Goal: Task Accomplishment & Management: Use online tool/utility

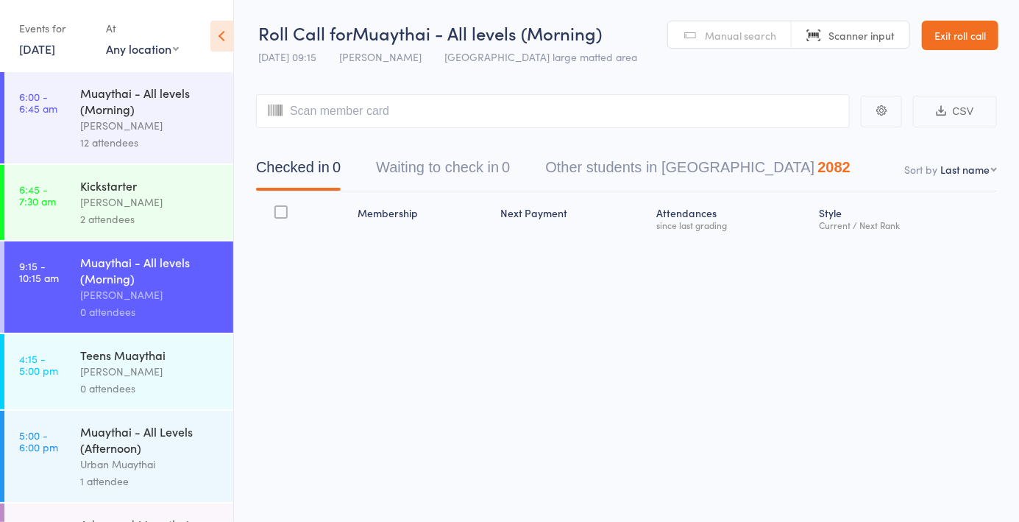
click at [718, 34] on span "Manual search" at bounding box center [740, 35] width 71 height 15
click at [867, 38] on span "Scanner input" at bounding box center [862, 35] width 66 height 15
click at [165, 206] on div "[PERSON_NAME]" at bounding box center [150, 202] width 141 height 17
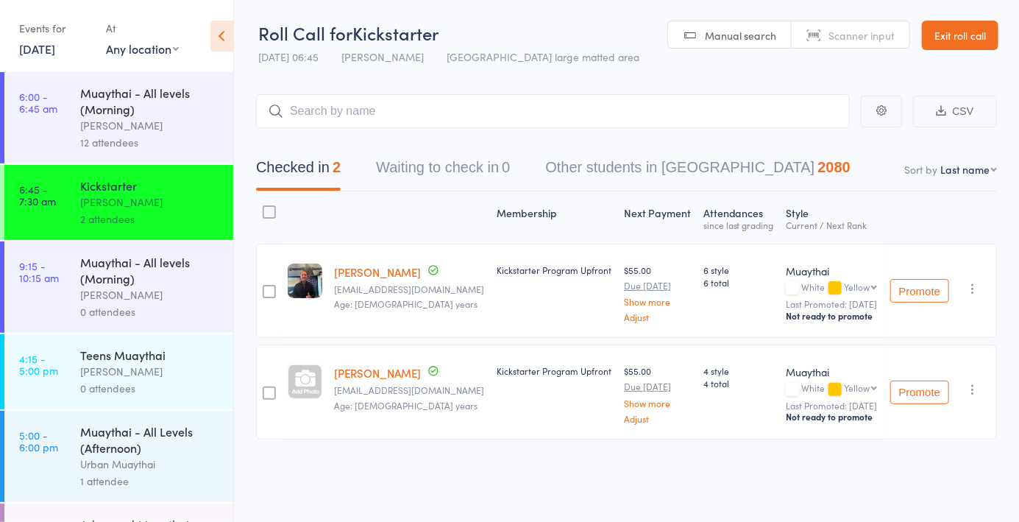
click at [141, 289] on div "[PERSON_NAME]" at bounding box center [150, 294] width 141 height 17
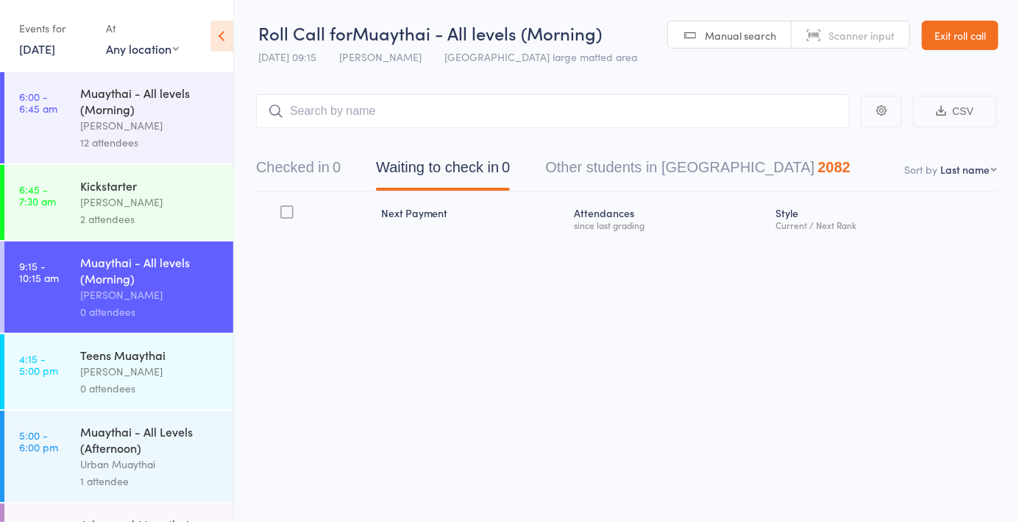
click at [747, 425] on div "Roll Call for Muaythai - All levels (Morning) [DATE] 09:15 [PERSON_NAME] Miami …" at bounding box center [509, 261] width 1019 height 522
click at [851, 35] on span "Scanner input" at bounding box center [862, 35] width 66 height 15
click at [674, 117] on input "search" at bounding box center [553, 111] width 594 height 34
type input "5976"
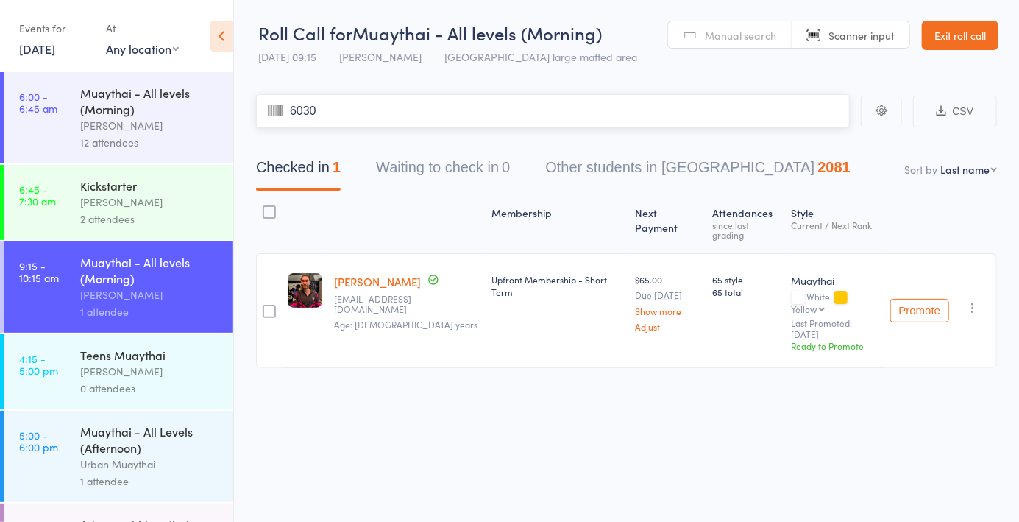
type input "6030"
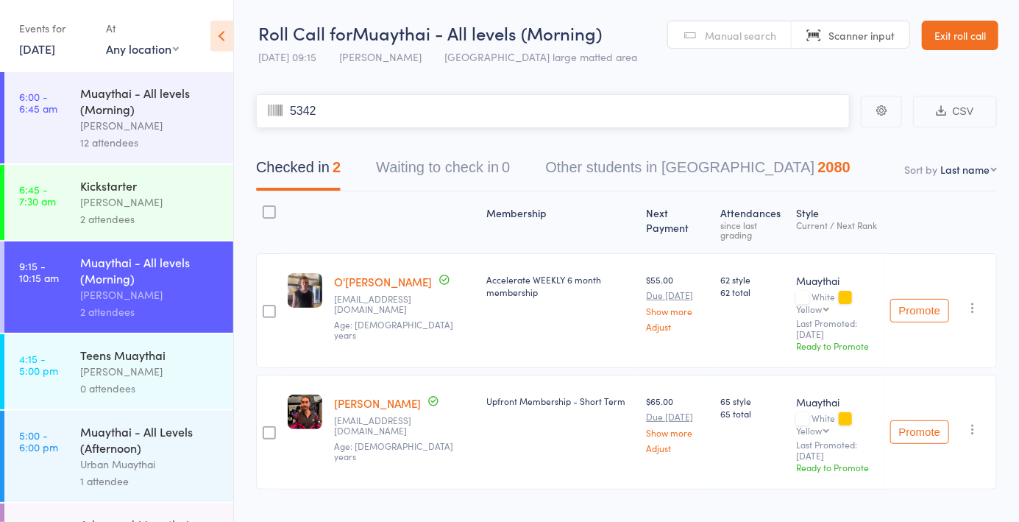
type input "5342"
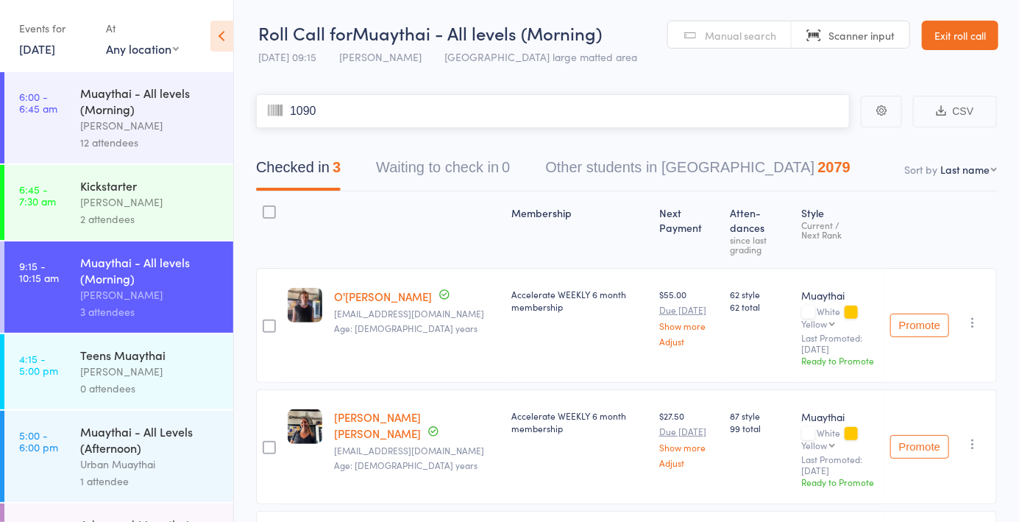
type input "1090"
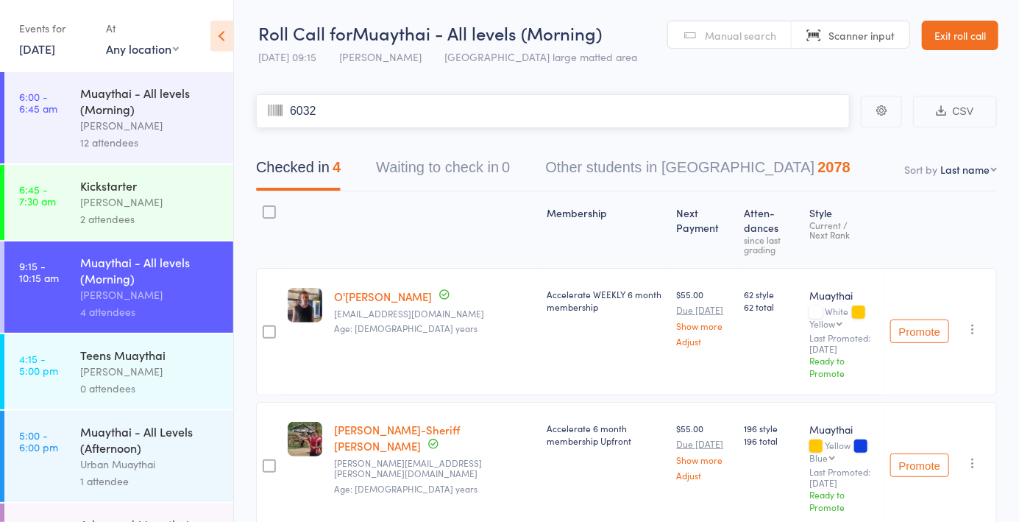
type input "6032"
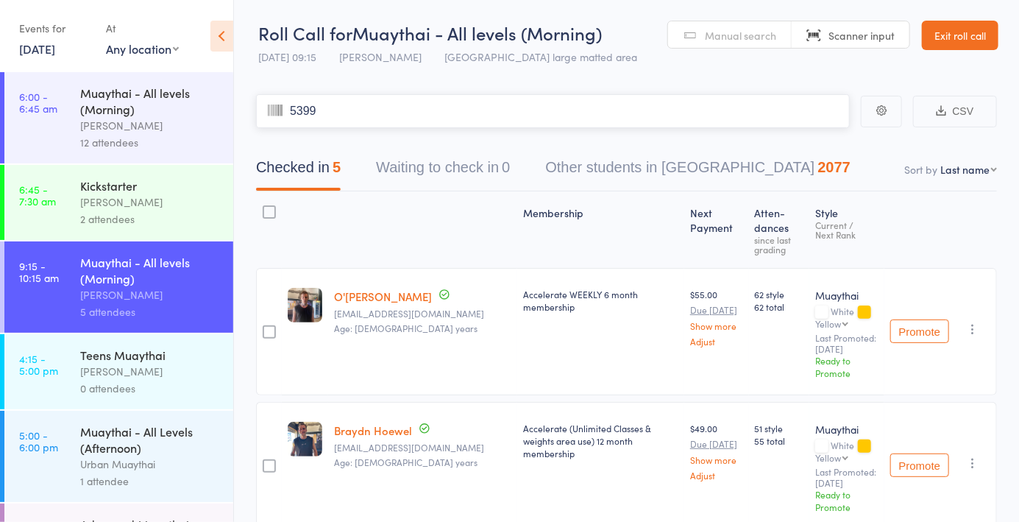
type input "5399"
type input "6270"
click at [333, 115] on input "search" at bounding box center [553, 111] width 594 height 34
click at [372, 128] on input "search" at bounding box center [553, 111] width 594 height 34
type input "5535"
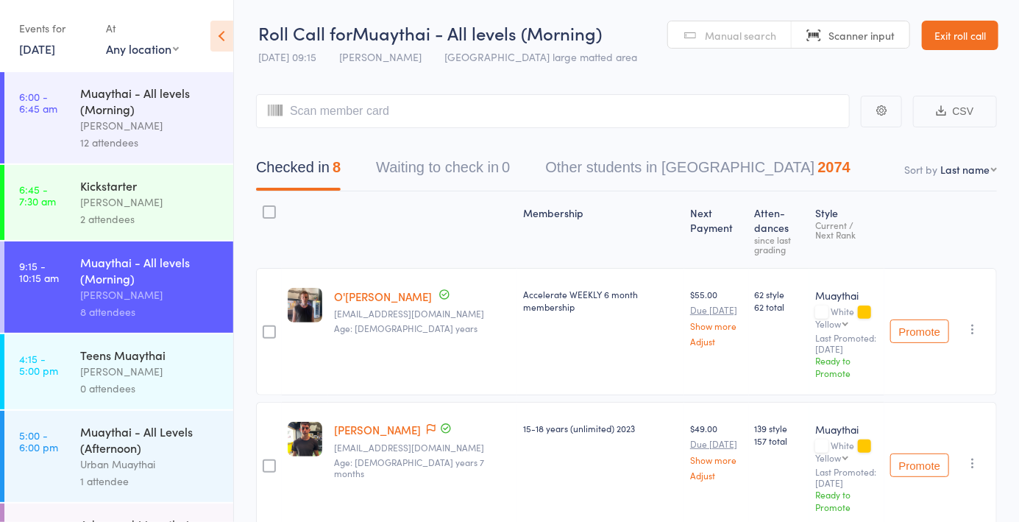
click at [49, 46] on link "[DATE]" at bounding box center [37, 48] width 36 height 16
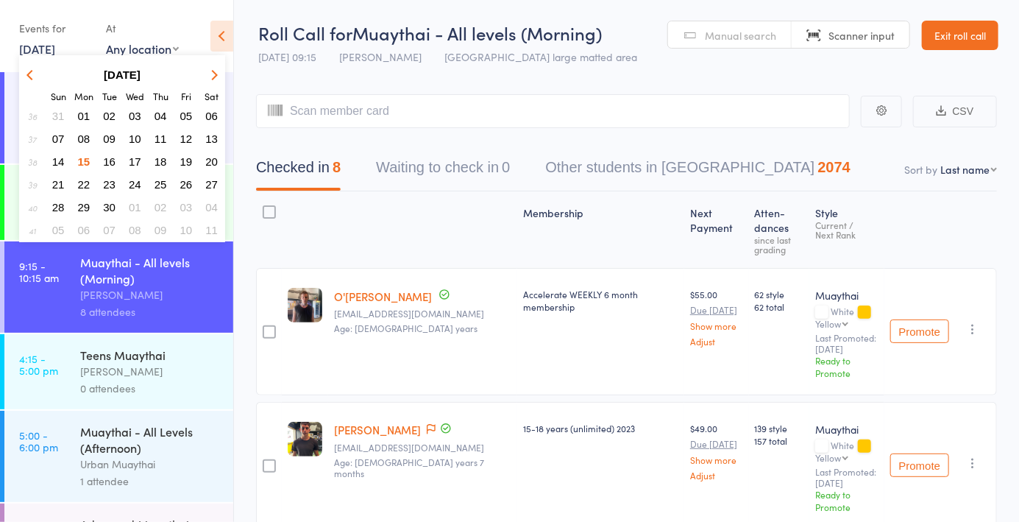
click at [81, 144] on span "08" at bounding box center [84, 138] width 13 height 13
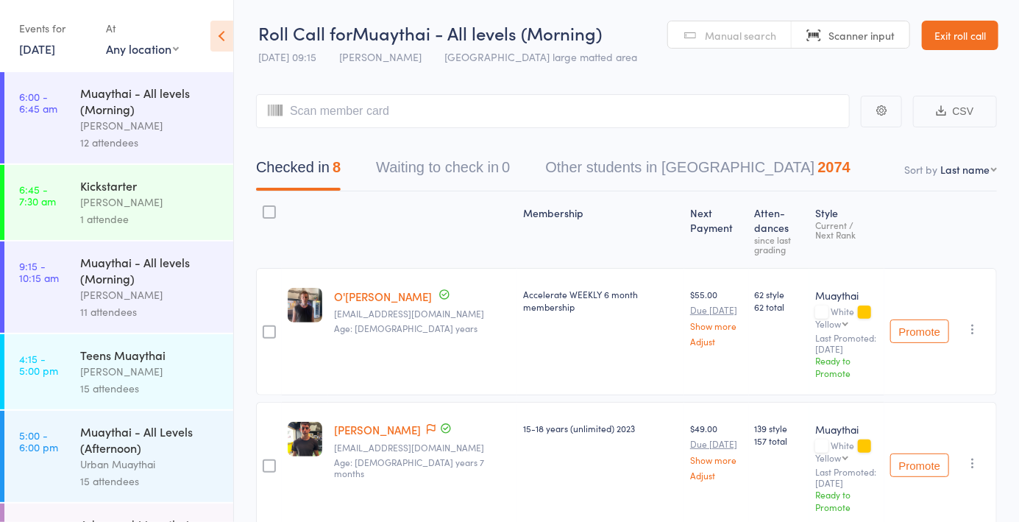
click at [38, 53] on link "[DATE]" at bounding box center [37, 48] width 36 height 16
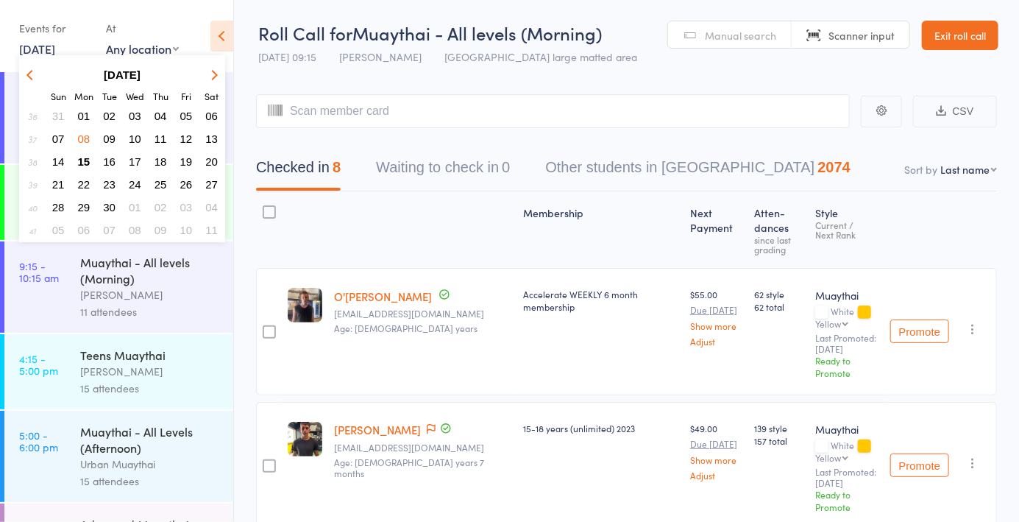
click at [132, 169] on button "17" at bounding box center [135, 162] width 23 height 20
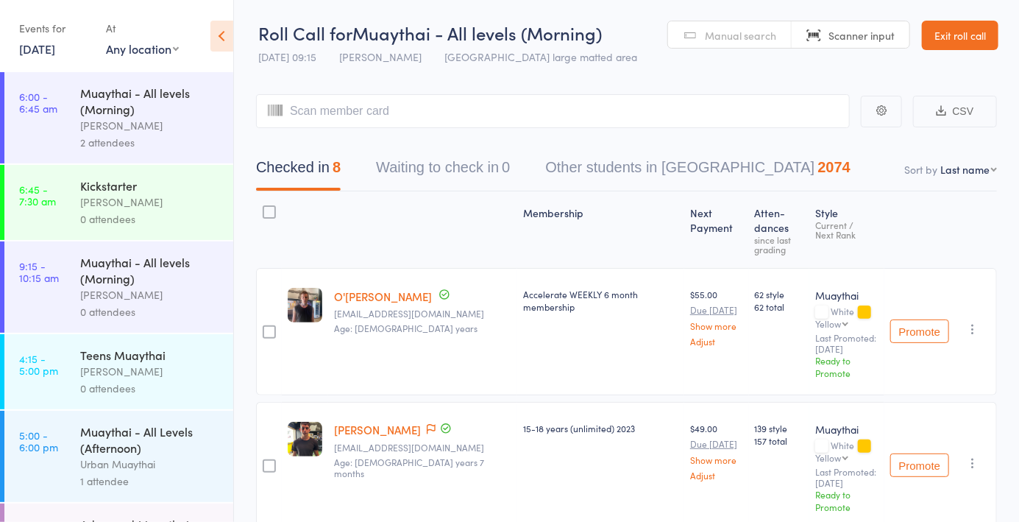
click at [55, 50] on link "[DATE]" at bounding box center [37, 48] width 36 height 16
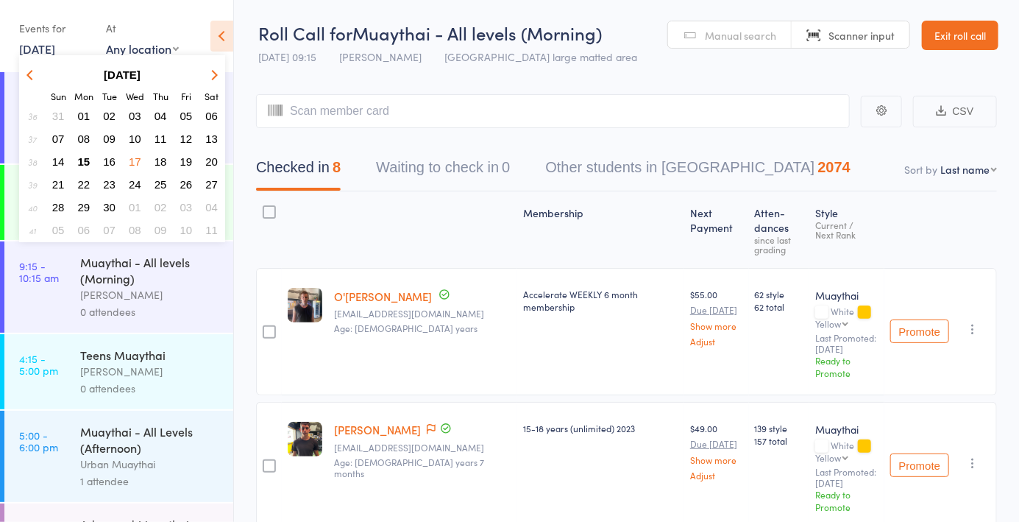
click at [132, 141] on span "10" at bounding box center [135, 138] width 13 height 13
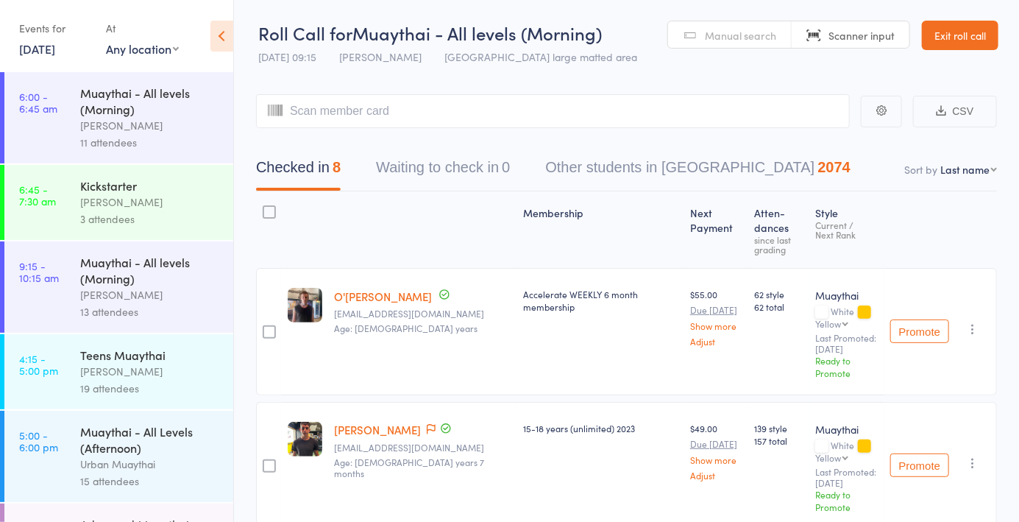
click at [55, 47] on link "[DATE]" at bounding box center [37, 48] width 36 height 16
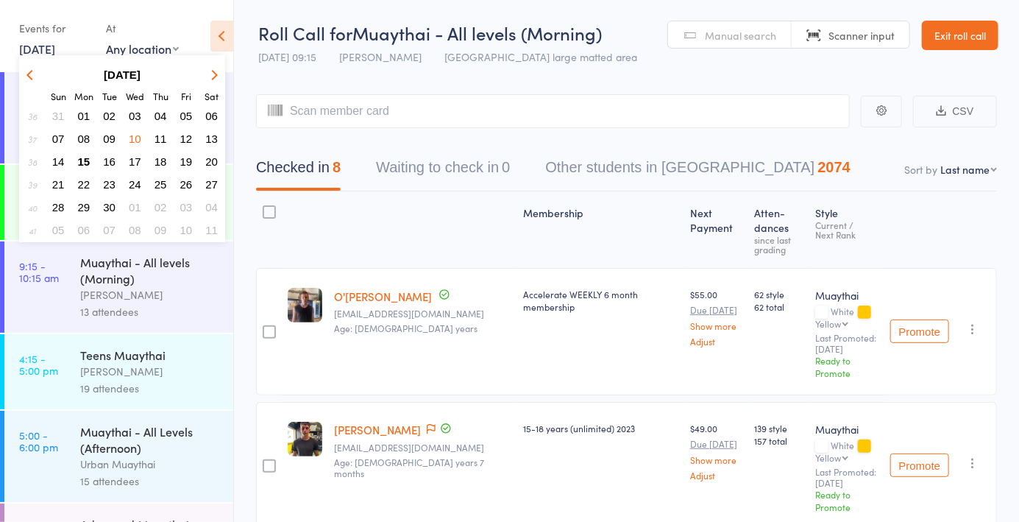
click at [134, 119] on span "03" at bounding box center [135, 116] width 13 height 13
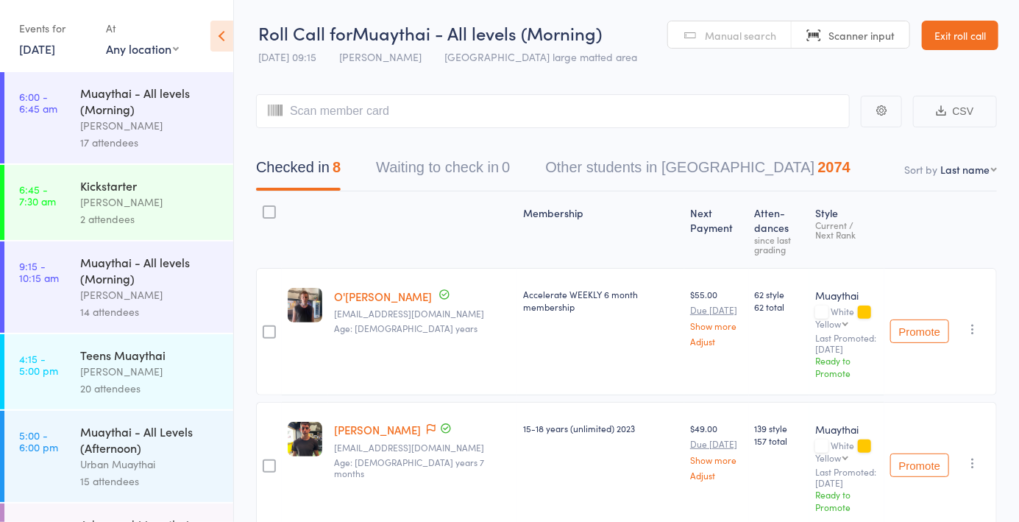
click at [53, 48] on link "[DATE]" at bounding box center [37, 48] width 36 height 16
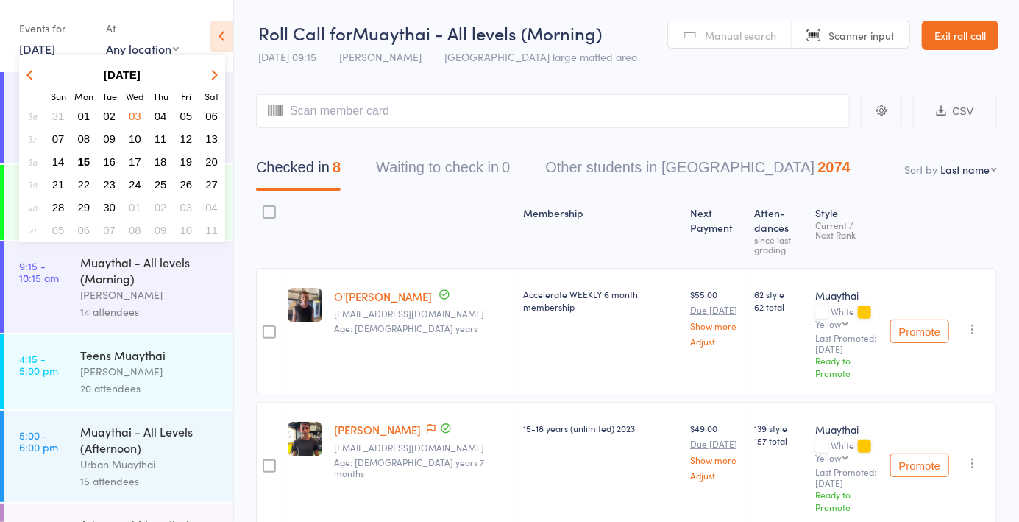
click at [79, 113] on span "01" at bounding box center [84, 116] width 13 height 13
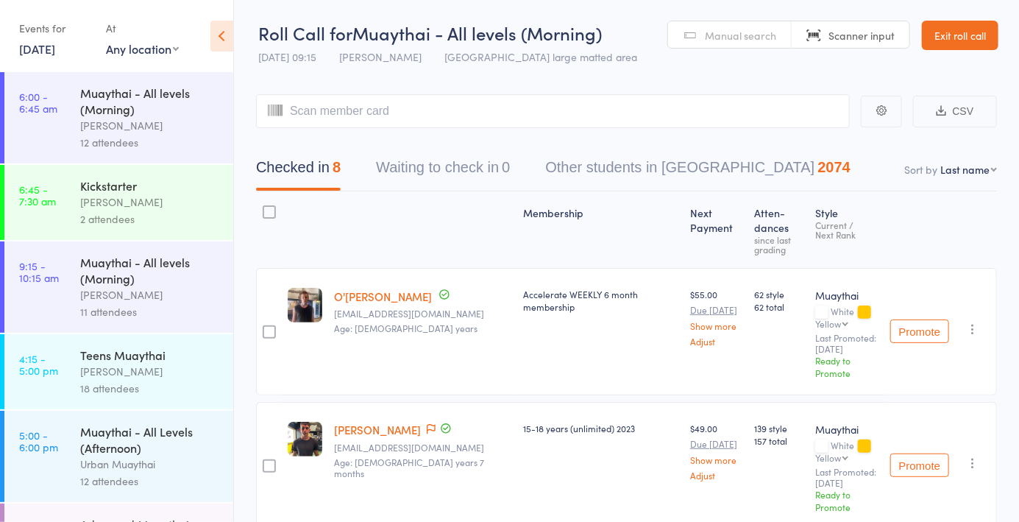
click at [53, 50] on link "[DATE]" at bounding box center [37, 48] width 36 height 16
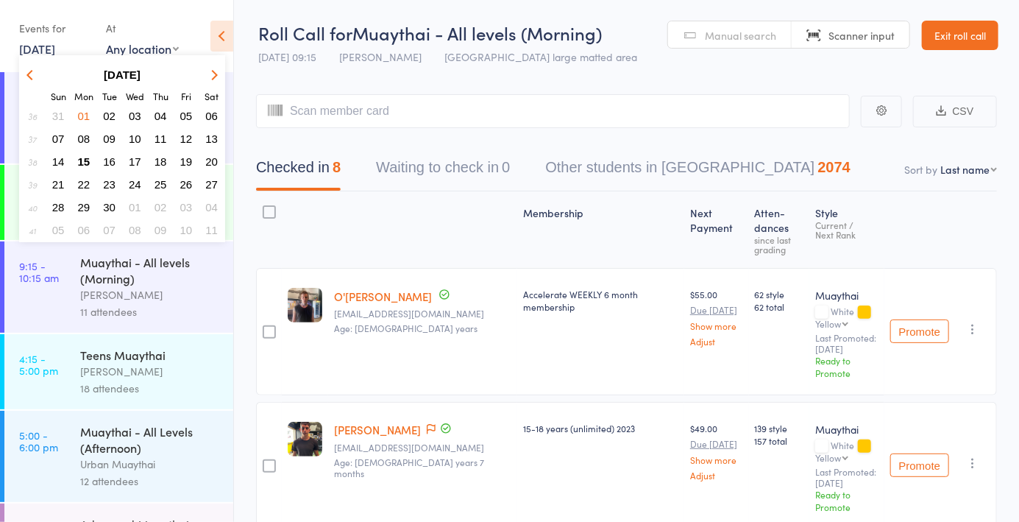
click at [104, 121] on span "02" at bounding box center [109, 116] width 13 height 13
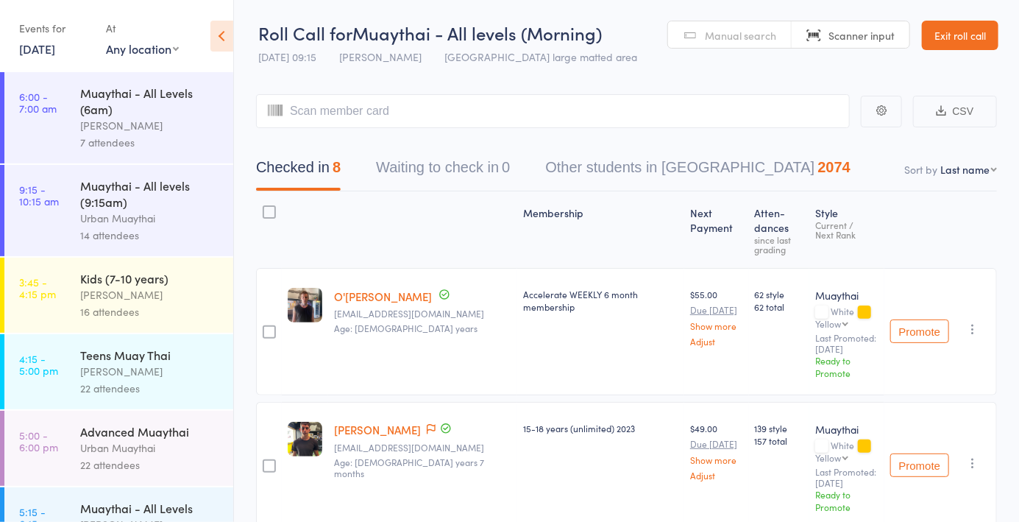
click at [55, 49] on link "[DATE]" at bounding box center [37, 48] width 36 height 16
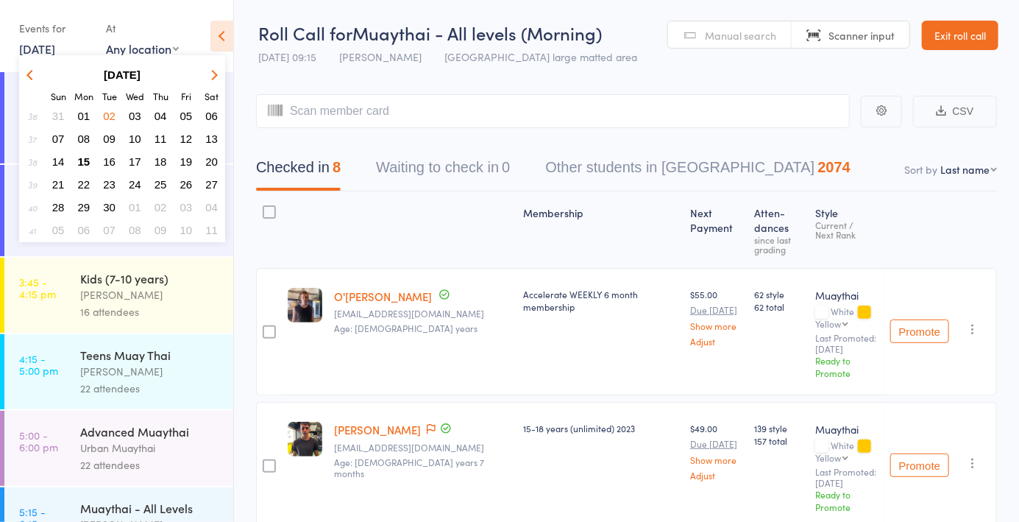
click at [161, 112] on span "04" at bounding box center [161, 116] width 13 height 13
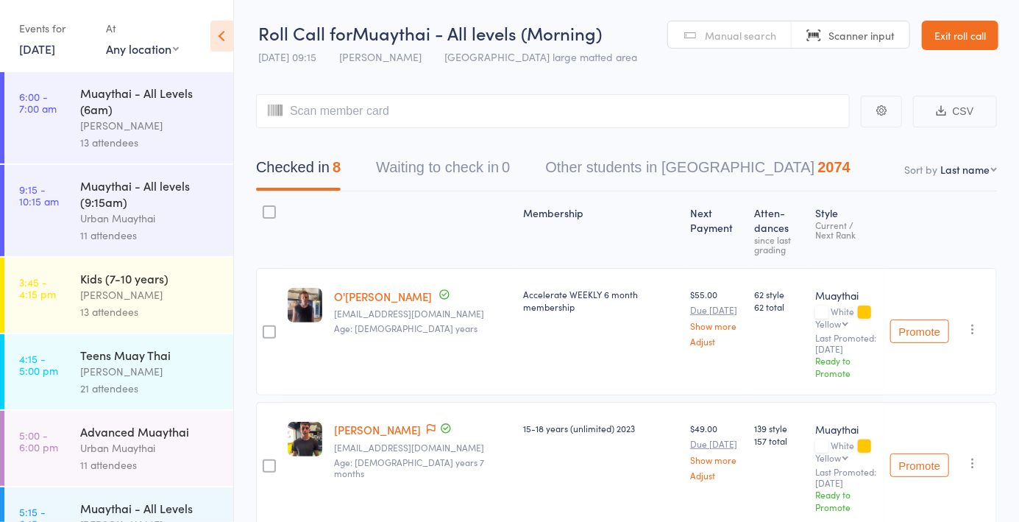
click at [55, 49] on link "[DATE]" at bounding box center [37, 48] width 36 height 16
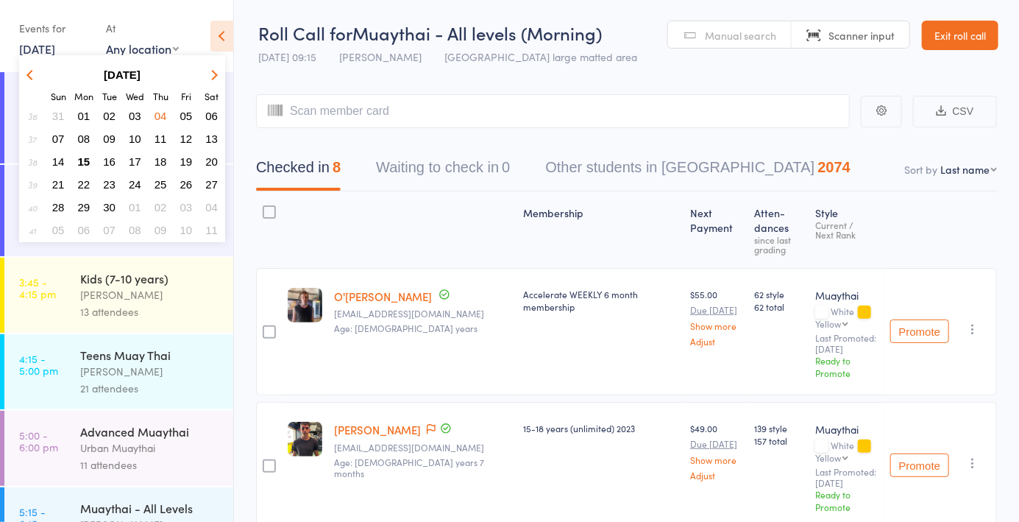
click at [29, 71] on icon "button" at bounding box center [31, 74] width 10 height 10
click at [87, 212] on span "25" at bounding box center [84, 207] width 13 height 13
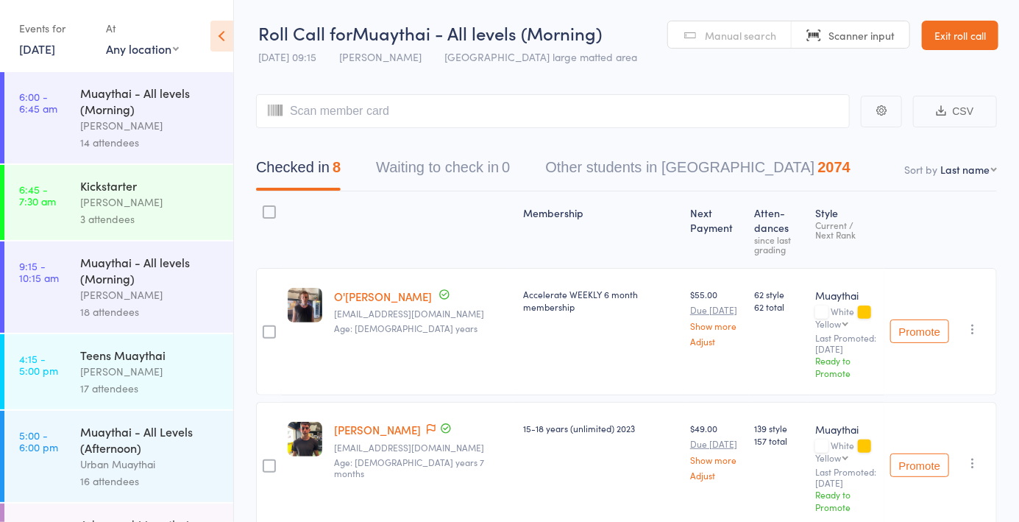
click at [55, 51] on link "[DATE]" at bounding box center [37, 48] width 36 height 16
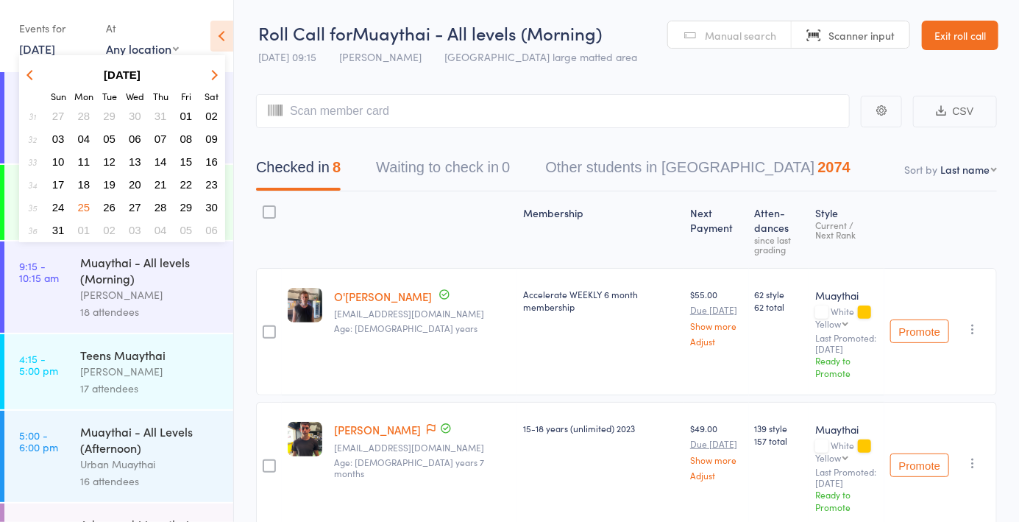
click at [141, 216] on button "27" at bounding box center [135, 207] width 23 height 20
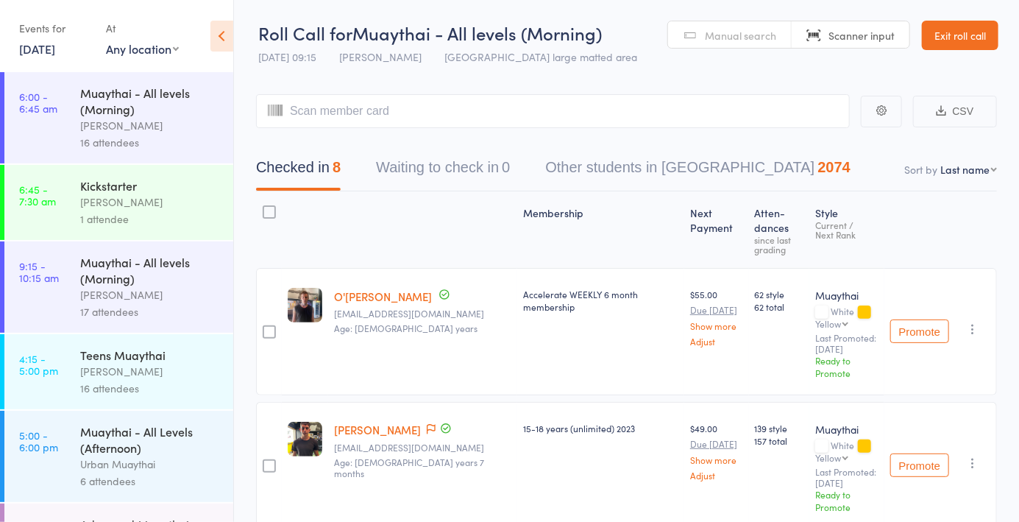
click at [55, 48] on link "[DATE]" at bounding box center [37, 48] width 36 height 16
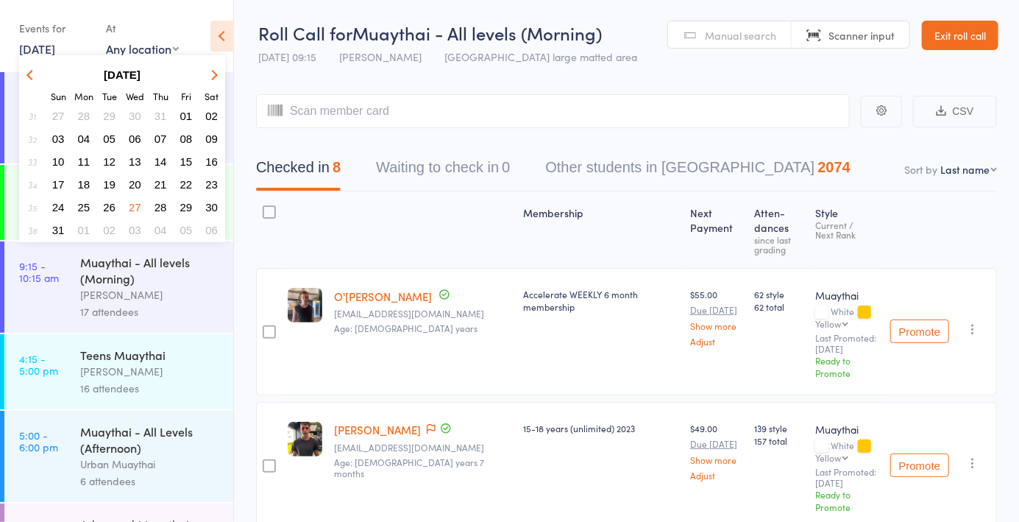
click at [189, 211] on span "29" at bounding box center [186, 207] width 13 height 13
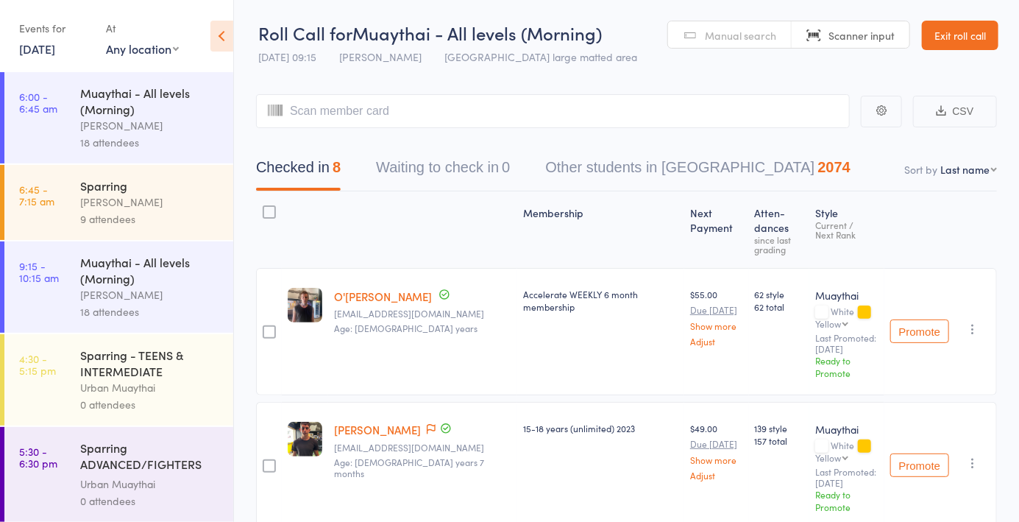
click at [144, 272] on div "Muaythai - All levels (Morning)" at bounding box center [150, 270] width 141 height 32
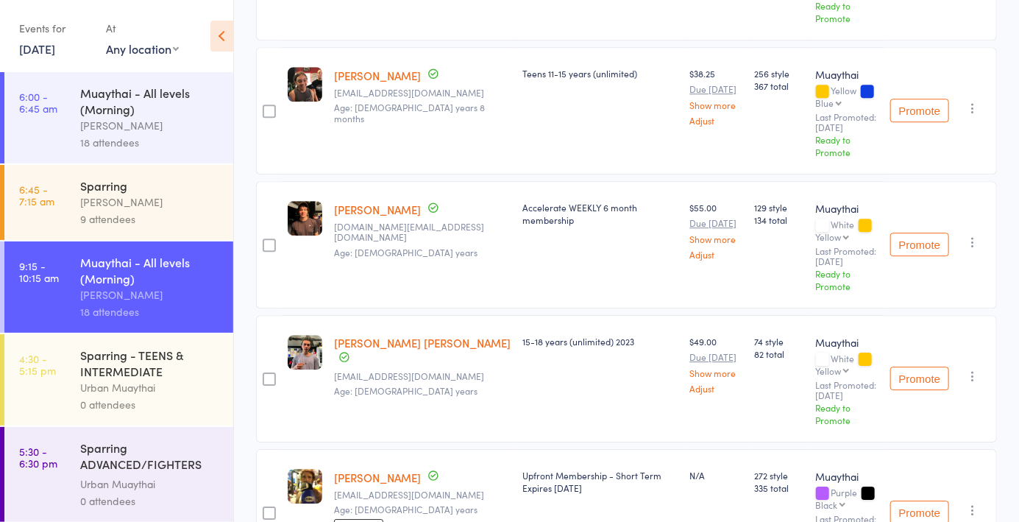
scroll to position [1975, 0]
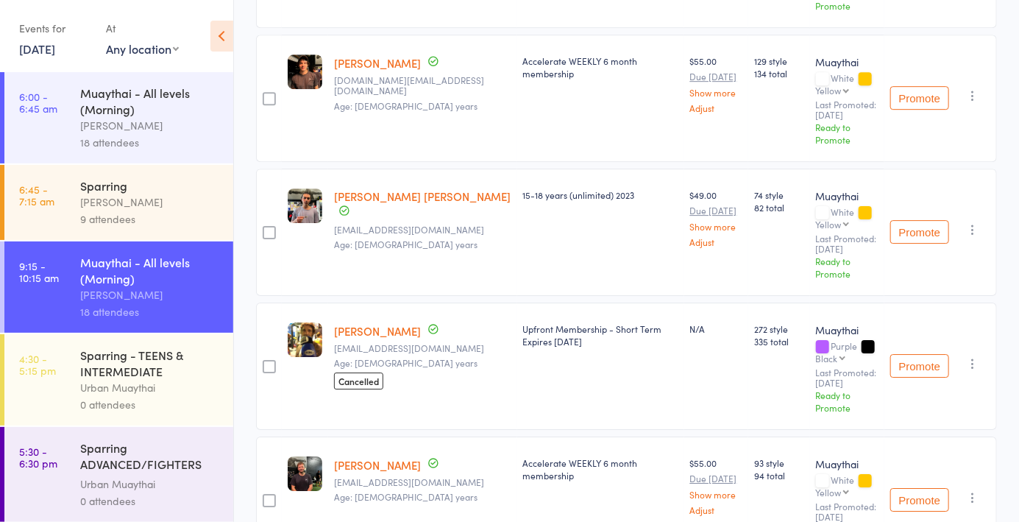
click at [46, 48] on link "[DATE]" at bounding box center [37, 48] width 36 height 16
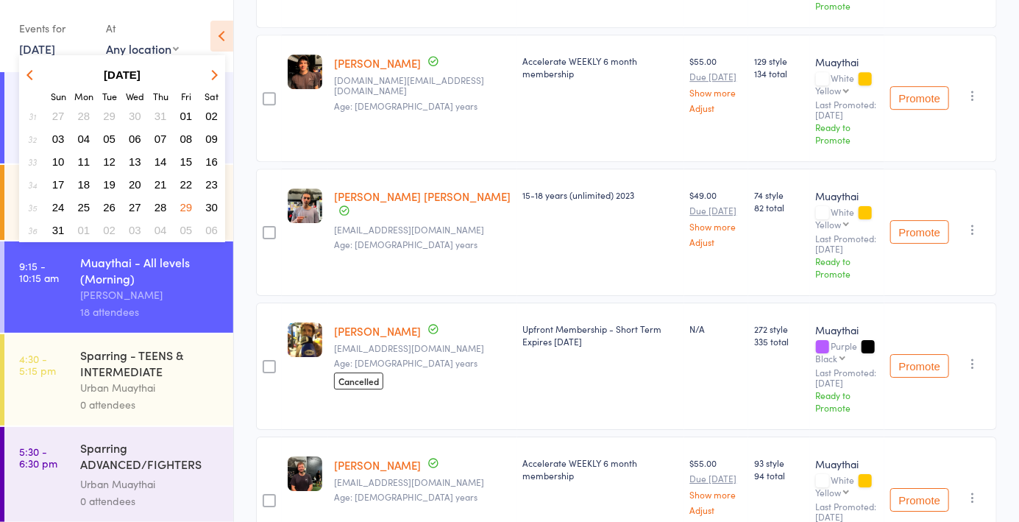
click at [218, 82] on button "button" at bounding box center [212, 75] width 22 height 20
click at [83, 156] on span "15" at bounding box center [84, 161] width 13 height 13
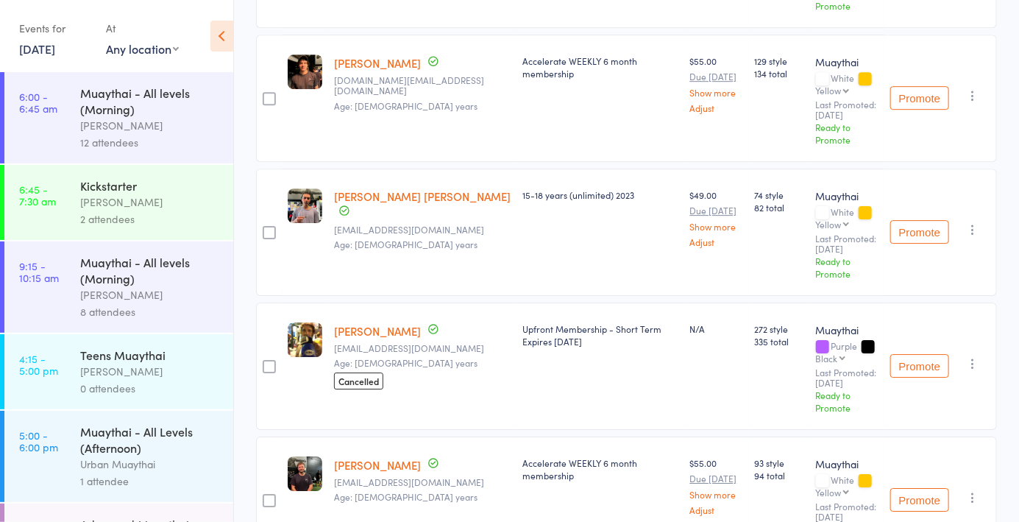
click at [128, 289] on div "[PERSON_NAME]" at bounding box center [150, 294] width 141 height 17
